Goal: Information Seeking & Learning: Learn about a topic

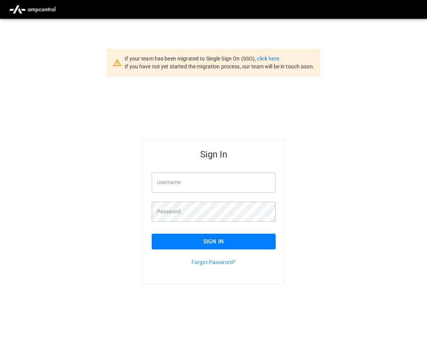
type input "**********"
click at [196, 246] on button "Sign In" at bounding box center [214, 242] width 124 height 16
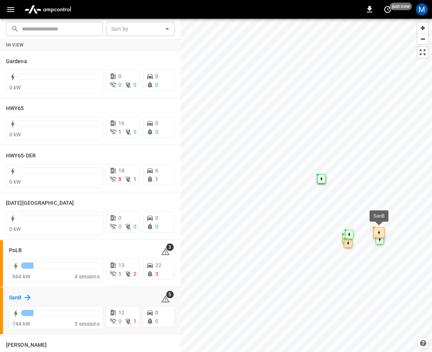
click at [13, 296] on h6 "SanB" at bounding box center [15, 298] width 12 height 8
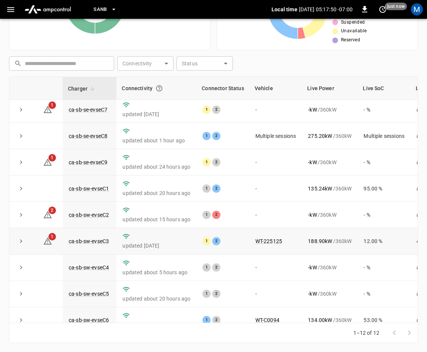
scroll to position [102, 0]
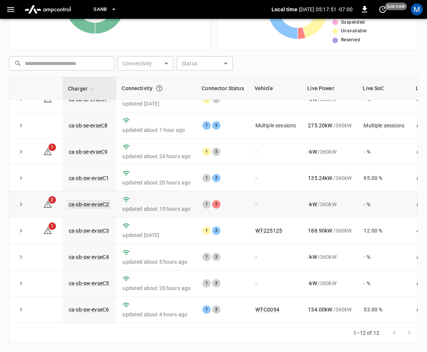
click at [92, 200] on link "ca-sb-sw-evseC2" at bounding box center [88, 204] width 43 height 9
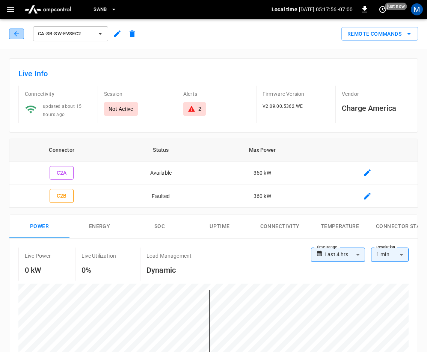
click at [15, 33] on icon "button" at bounding box center [16, 33] width 5 height 5
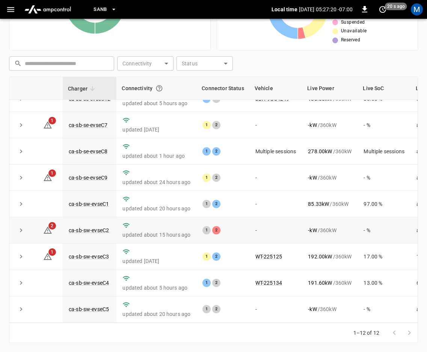
scroll to position [102, 0]
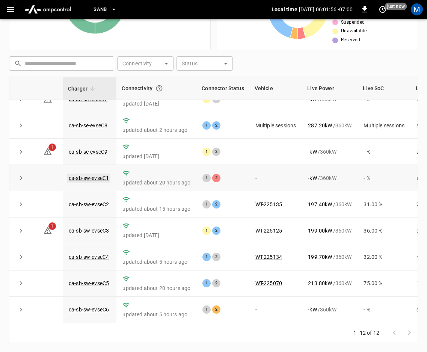
click at [94, 174] on link "ca-sb-sw-evseC1" at bounding box center [88, 178] width 43 height 9
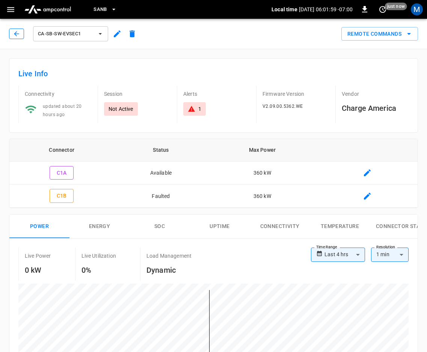
click at [13, 32] on icon "button" at bounding box center [17, 34] width 8 height 8
